Goal: Task Accomplishment & Management: Manage account settings

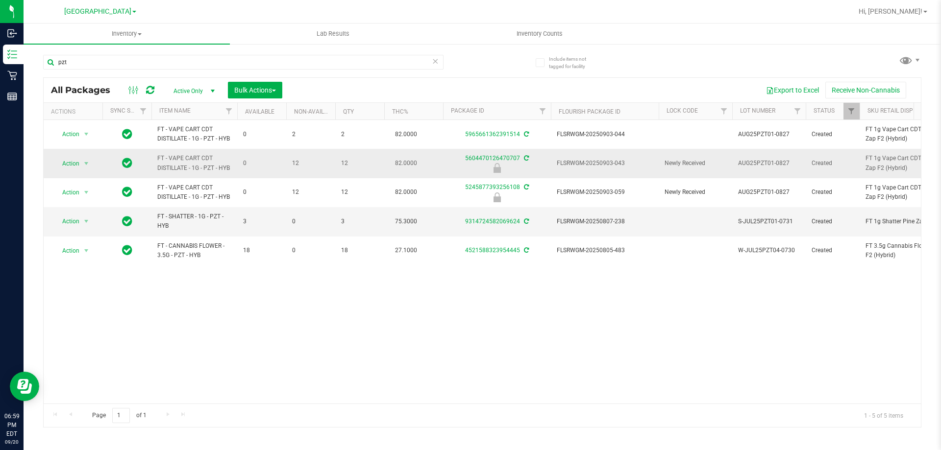
type input "pzt"
click at [605, 159] on span "FLSRWGM-20250903-043" at bounding box center [605, 163] width 96 height 9
click at [605, 160] on span "FLSRWGM-20250903-043" at bounding box center [605, 163] width 96 height 9
click at [69, 161] on span "Action" at bounding box center [66, 164] width 26 height 14
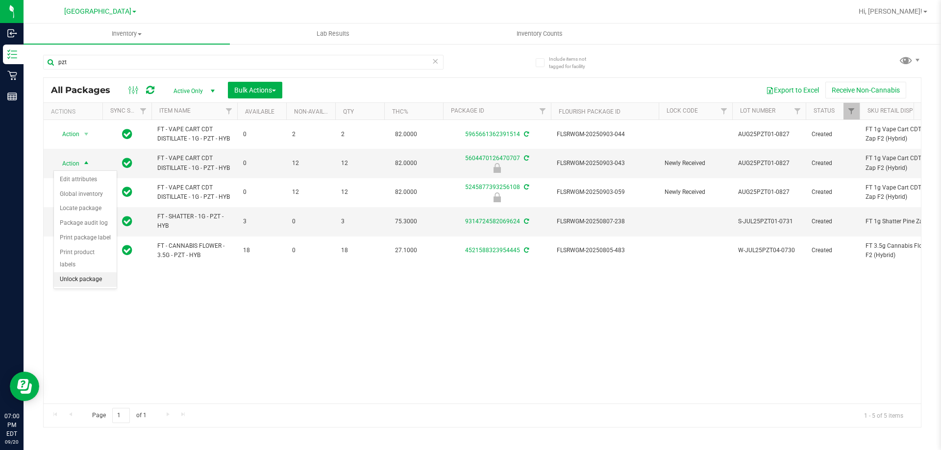
click at [86, 272] on li "Unlock package" at bounding box center [85, 279] width 63 height 15
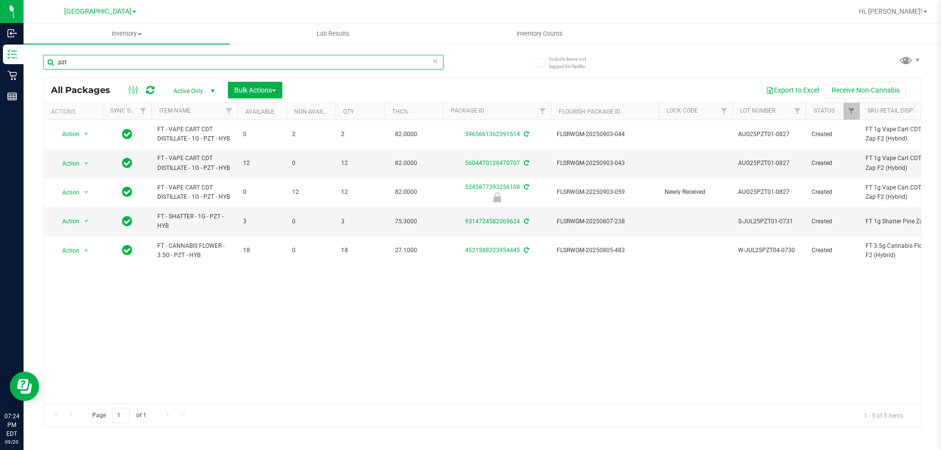
click at [238, 56] on input "pzt" at bounding box center [243, 62] width 400 height 15
click at [239, 59] on input "pzt" at bounding box center [243, 62] width 400 height 15
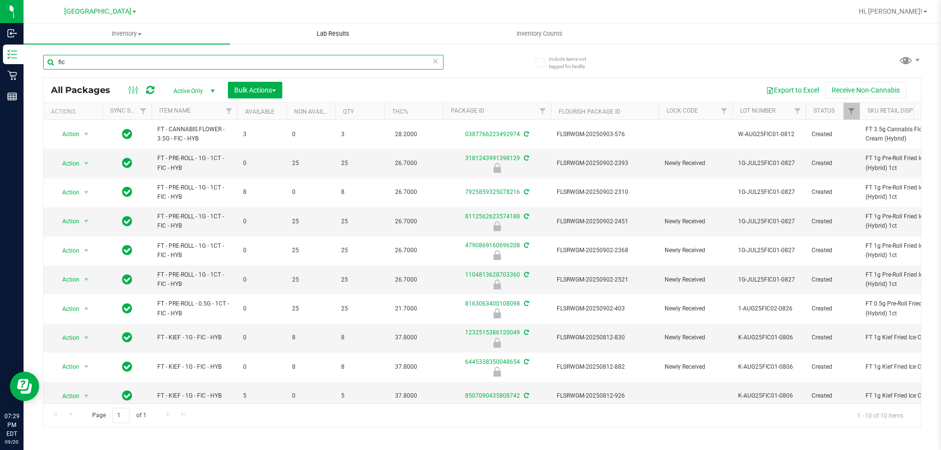
type input "fic"
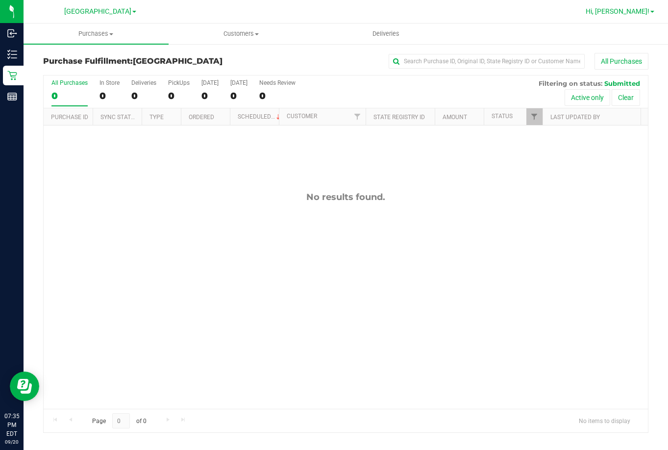
click at [624, 13] on span "Hi, [PERSON_NAME]!" at bounding box center [617, 11] width 64 height 8
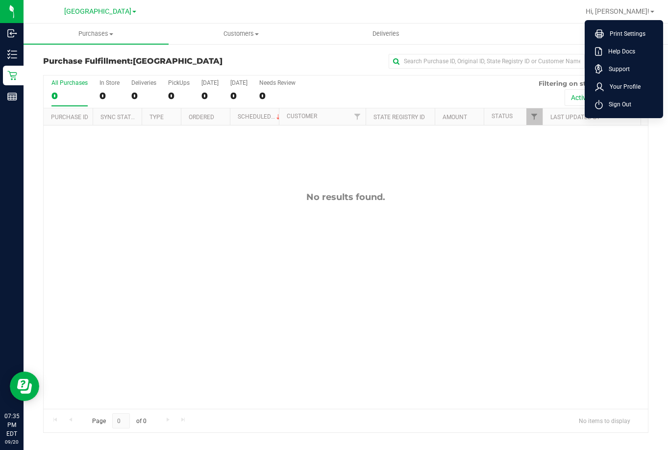
click at [611, 102] on span "Sign Out" at bounding box center [617, 104] width 28 height 10
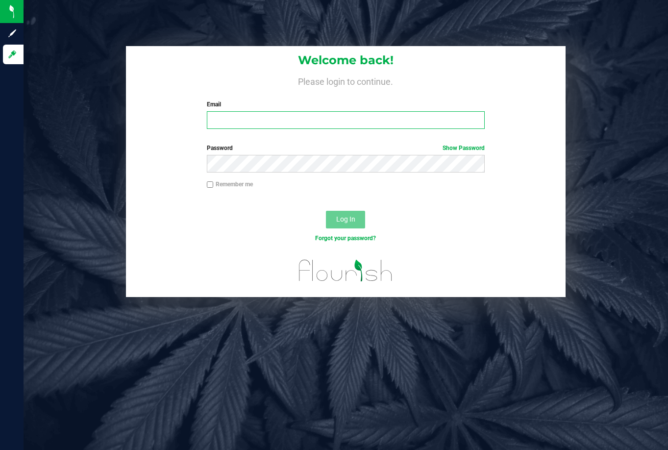
click at [313, 114] on input "Email" at bounding box center [346, 120] width 278 height 18
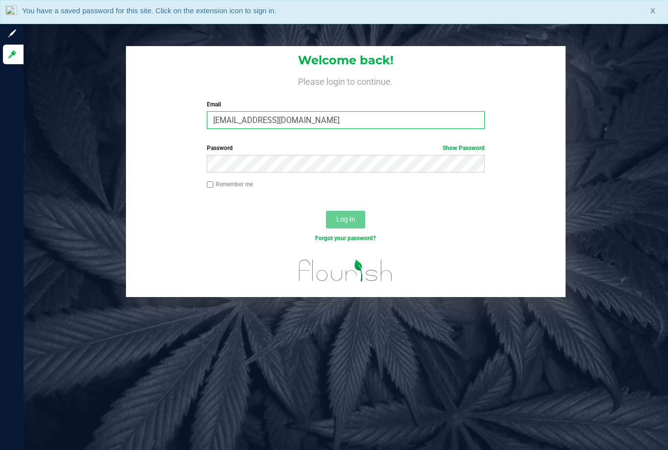
type input "jknupp@liveparallel.com"
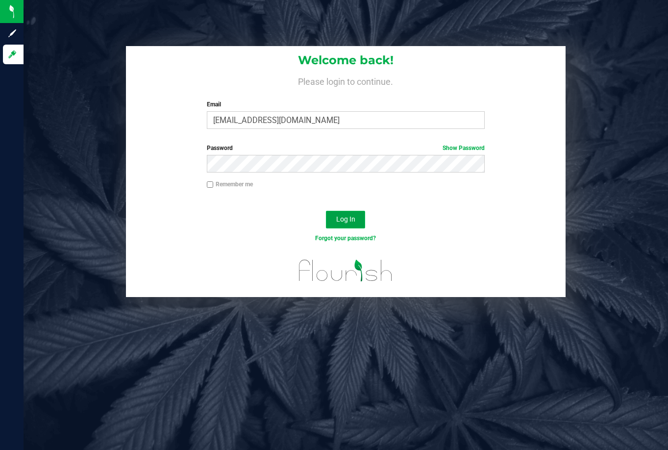
click at [352, 216] on span "Log In" at bounding box center [345, 219] width 19 height 8
